Goal: Task Accomplishment & Management: Complete application form

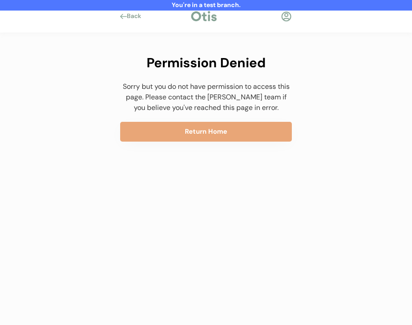
click at [289, 16] on div at bounding box center [286, 16] width 11 height 11
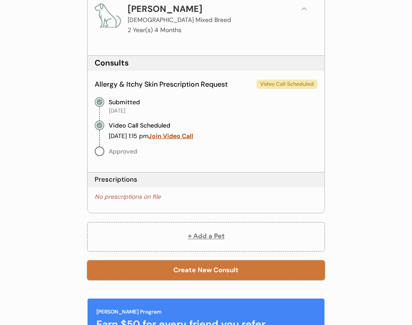
click at [197, 279] on button "Create New Consult" at bounding box center [205, 270] width 237 height 20
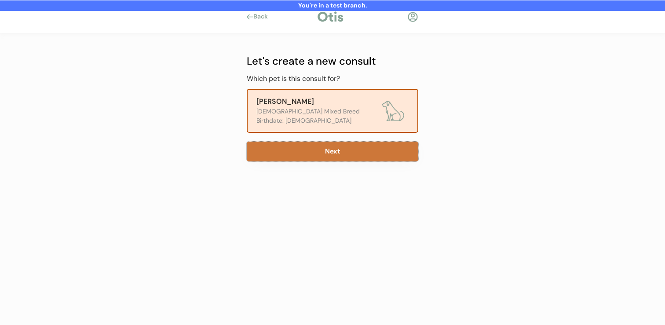
click at [369, 158] on button "Next" at bounding box center [333, 152] width 172 height 20
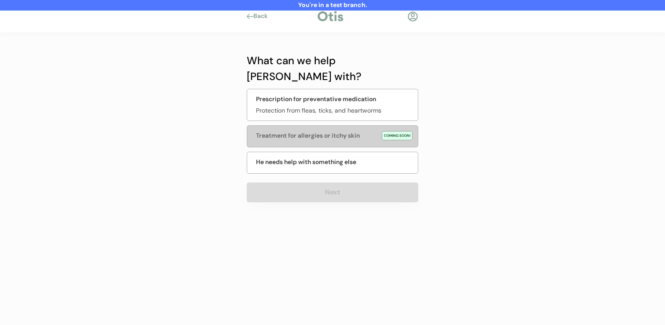
click at [410, 60] on div "What can we help Milo with?" at bounding box center [333, 69] width 172 height 32
